Goal: Navigation & Orientation: Find specific page/section

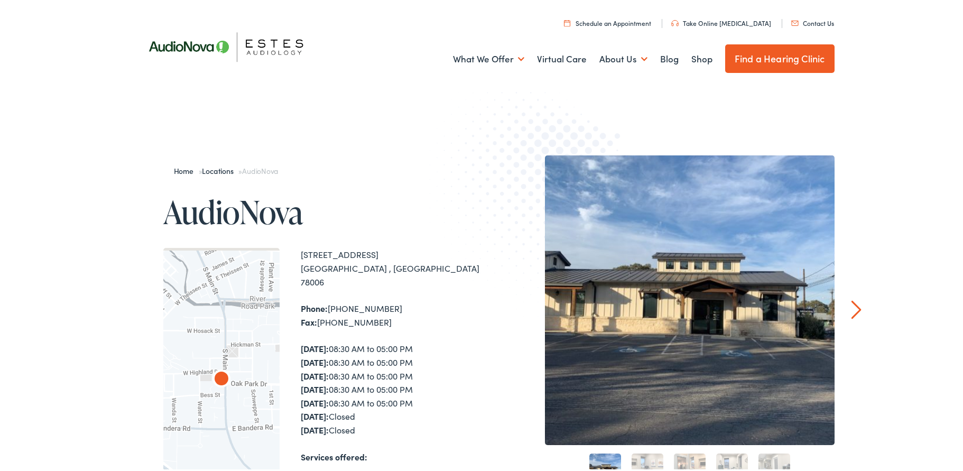
click at [147, 128] on div "Home » Locations » AudioNova AudioNova ← Move left → Move right ↑ Move up ↓ Mov…" at bounding box center [485, 435] width 971 height 671
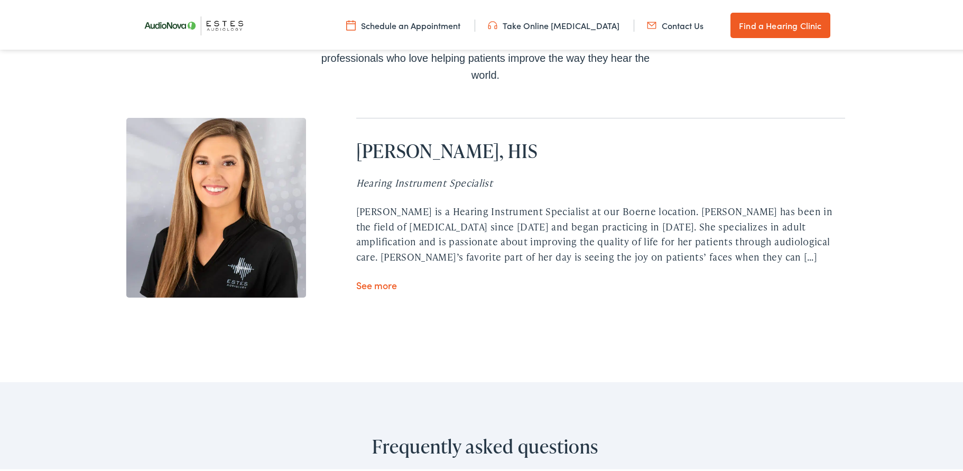
scroll to position [3375, 0]
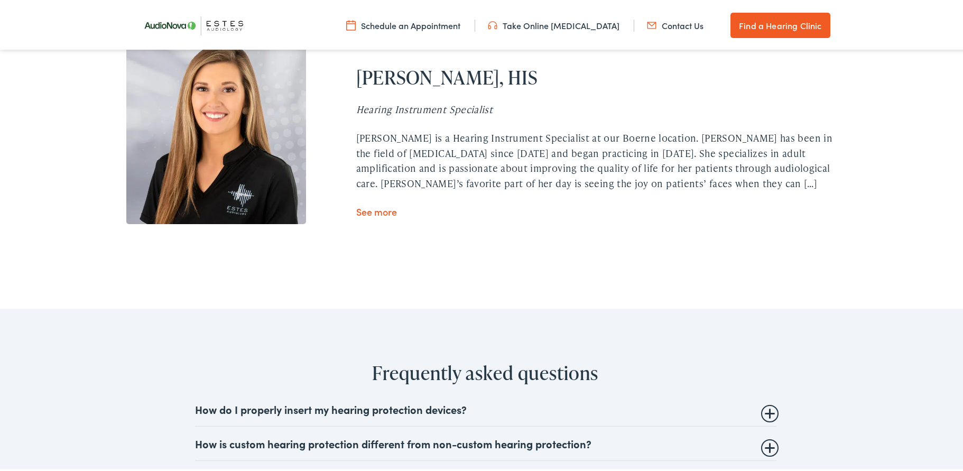
click at [375, 203] on link "See more" at bounding box center [376, 209] width 41 height 13
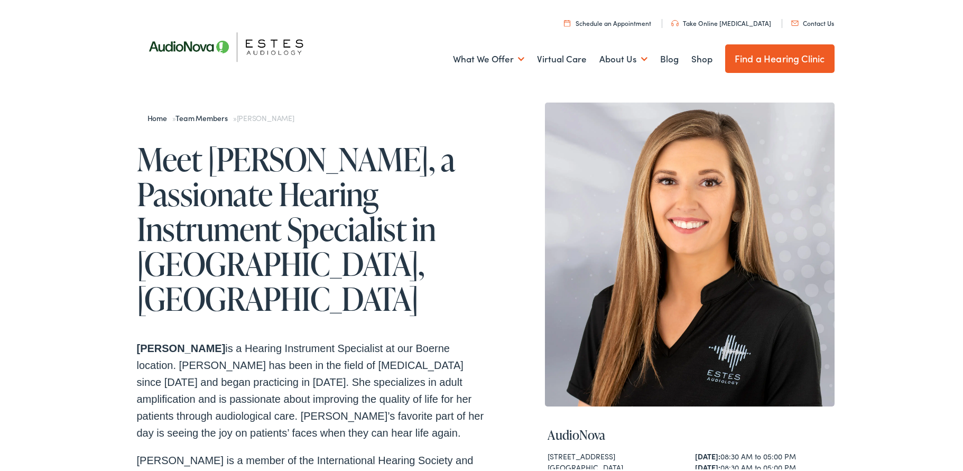
click at [192, 113] on link "Team Members" at bounding box center [204, 116] width 57 height 11
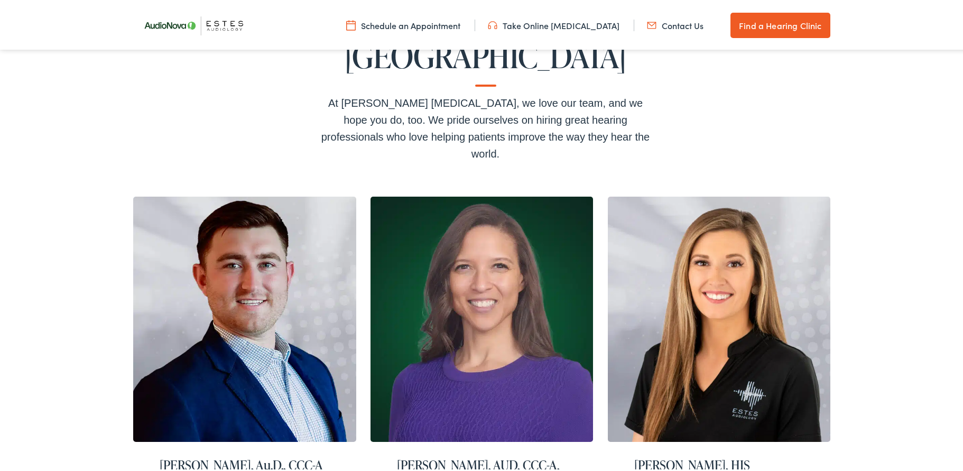
scroll to position [264, 0]
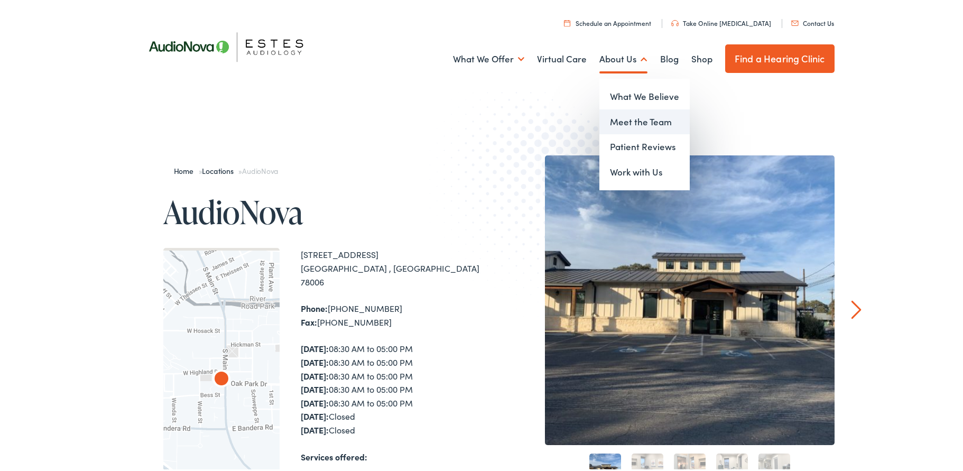
click at [631, 117] on link "Meet the Team" at bounding box center [645, 119] width 90 height 25
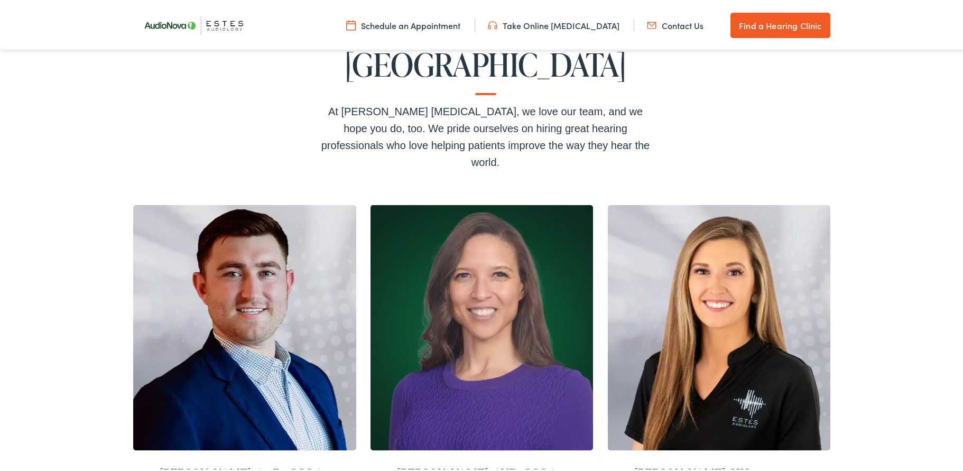
scroll to position [264, 0]
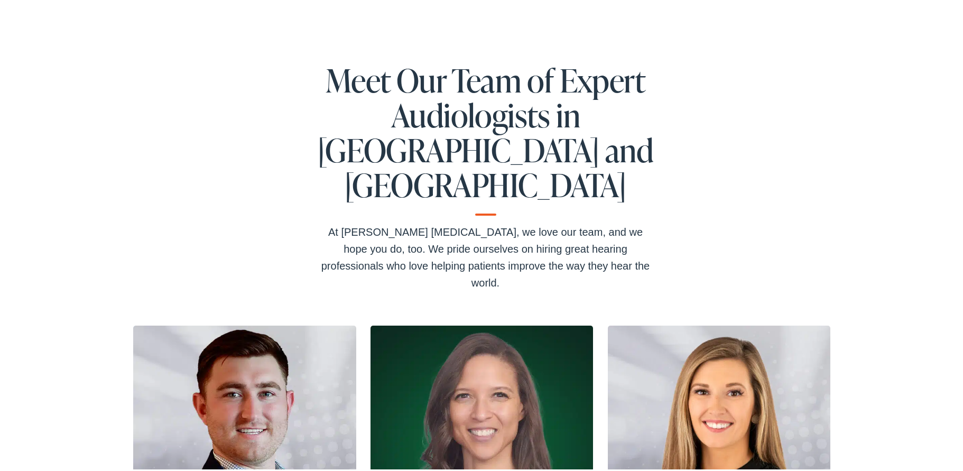
scroll to position [106, 0]
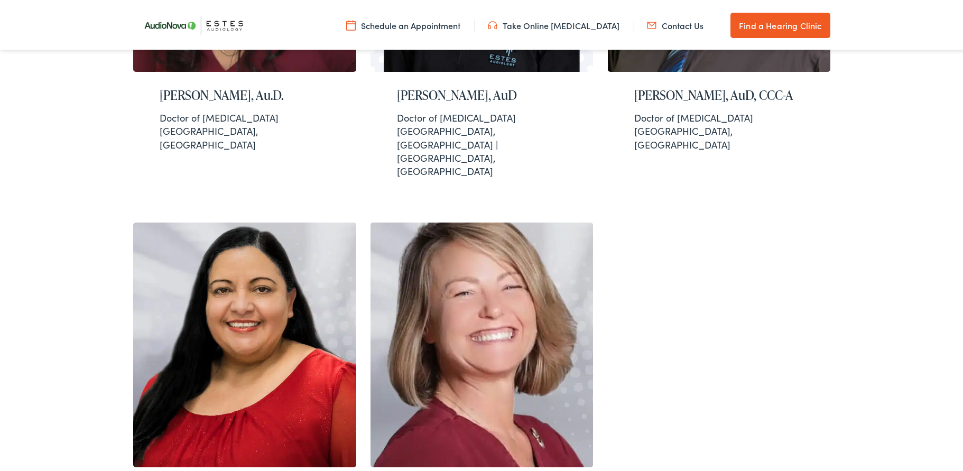
scroll to position [1005, 0]
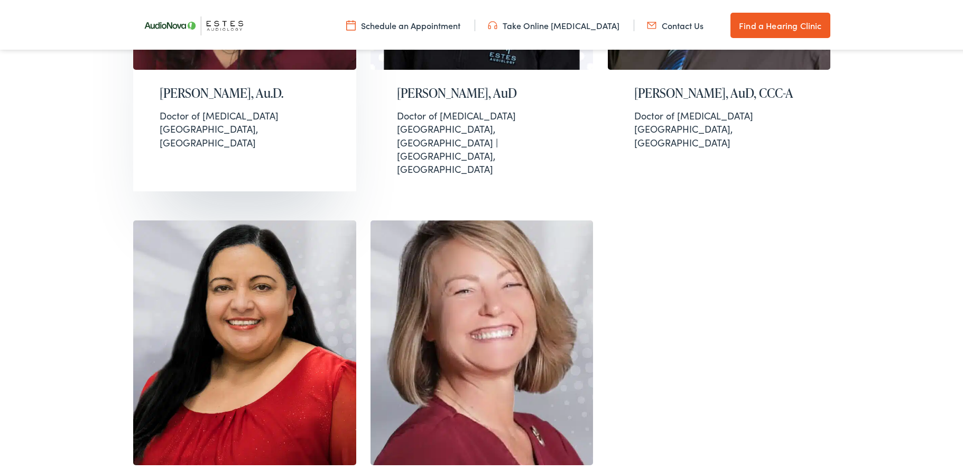
click at [300, 59] on link "[PERSON_NAME], Au.D. Doctor of [MEDICAL_DATA] [GEOGRAPHIC_DATA], [GEOGRAPHIC_DA…" at bounding box center [244, 6] width 223 height 367
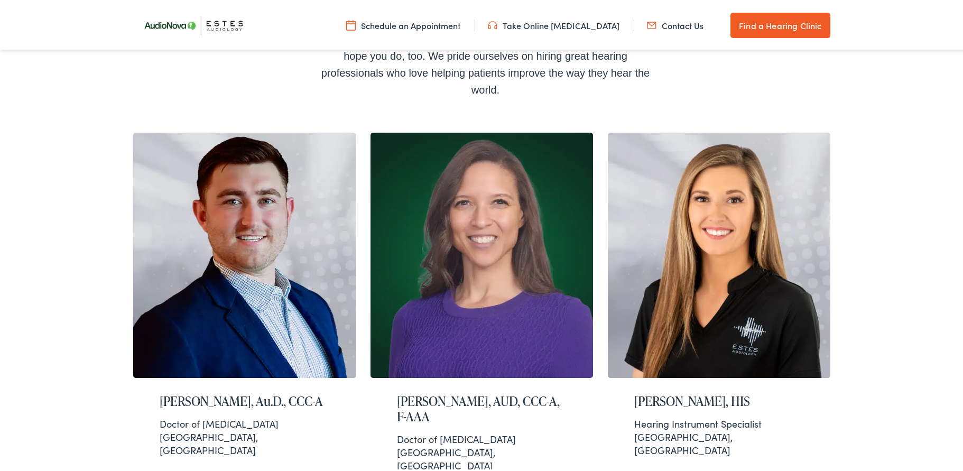
scroll to position [317, 0]
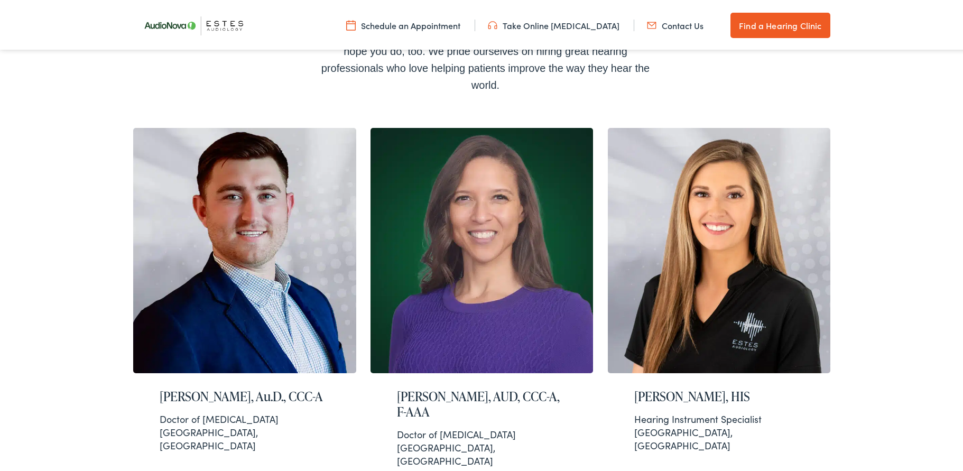
drag, startPoint x: 296, startPoint y: 24, endPoint x: 328, endPoint y: 10, distance: 35.5
click at [296, 24] on ul "Schedule an Appointment Take Online [MEDICAL_DATA] Contact Us Find a Hearing Cl…" at bounding box center [489, 23] width 705 height 25
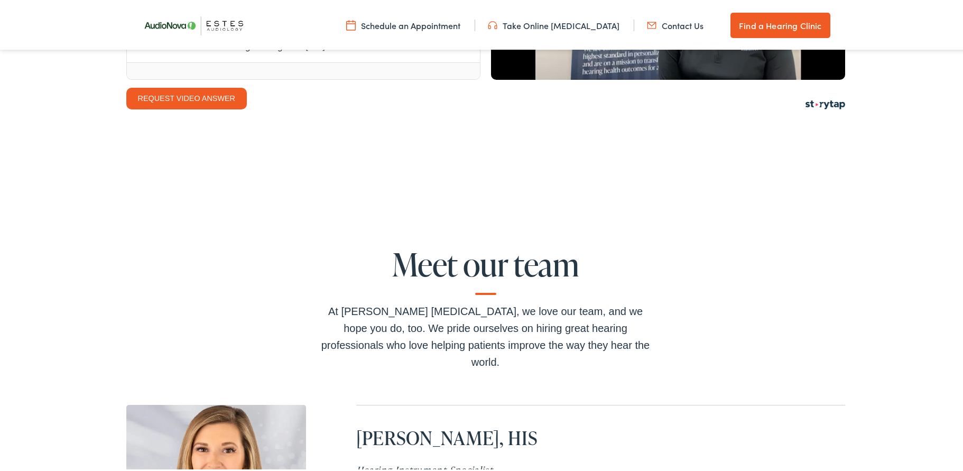
scroll to position [3226, 0]
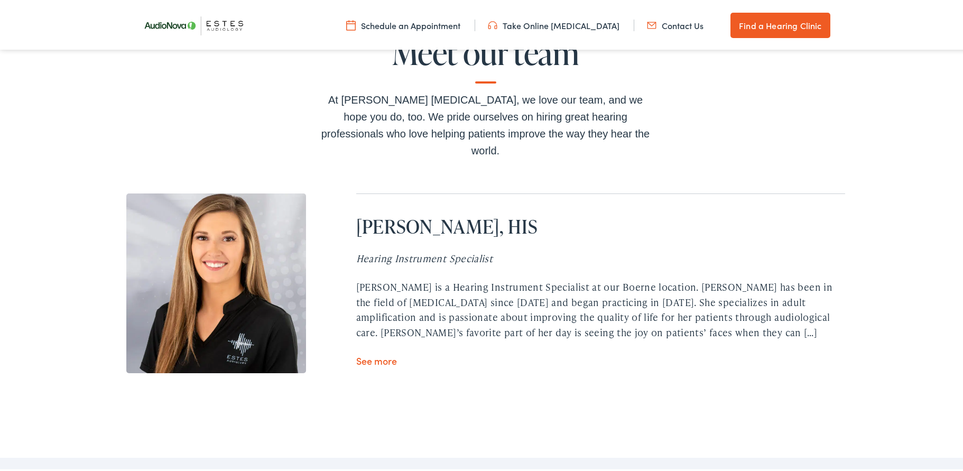
click at [377, 352] on link "See more" at bounding box center [376, 358] width 41 height 13
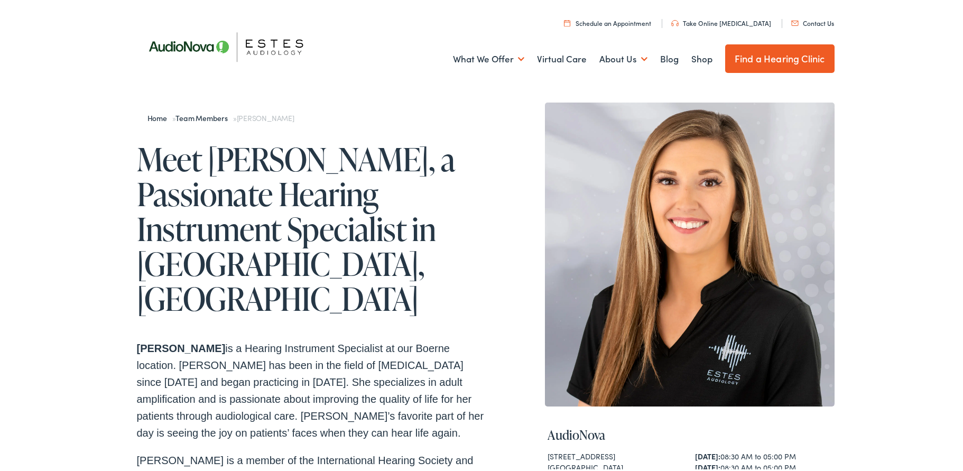
click at [187, 113] on link "Team Members" at bounding box center [204, 116] width 57 height 11
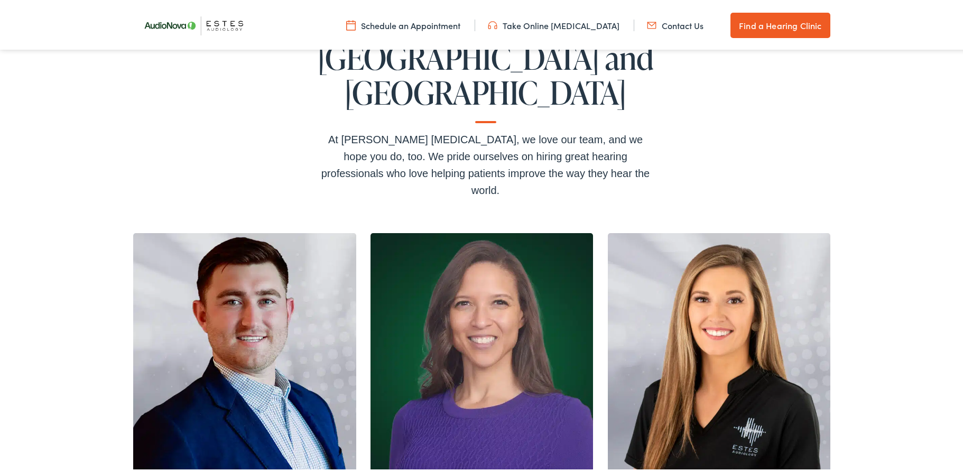
scroll to position [212, 0]
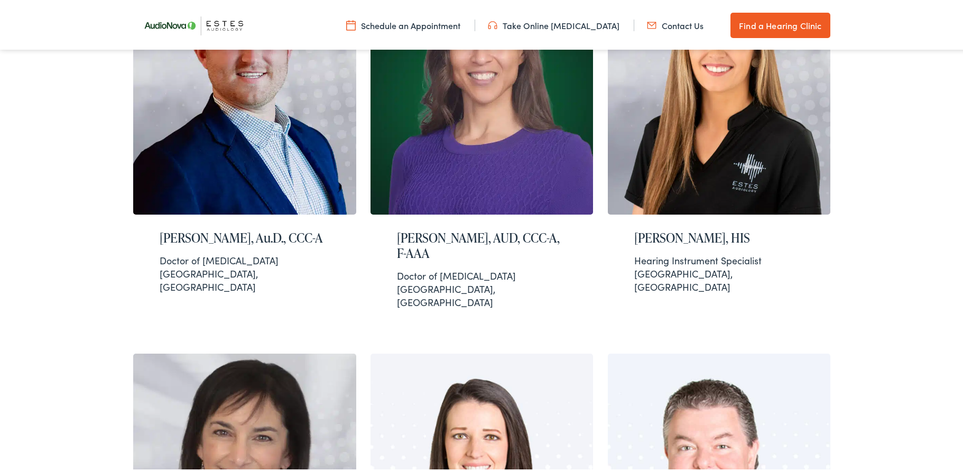
scroll to position [264, 0]
